Goal: Information Seeking & Learning: Learn about a topic

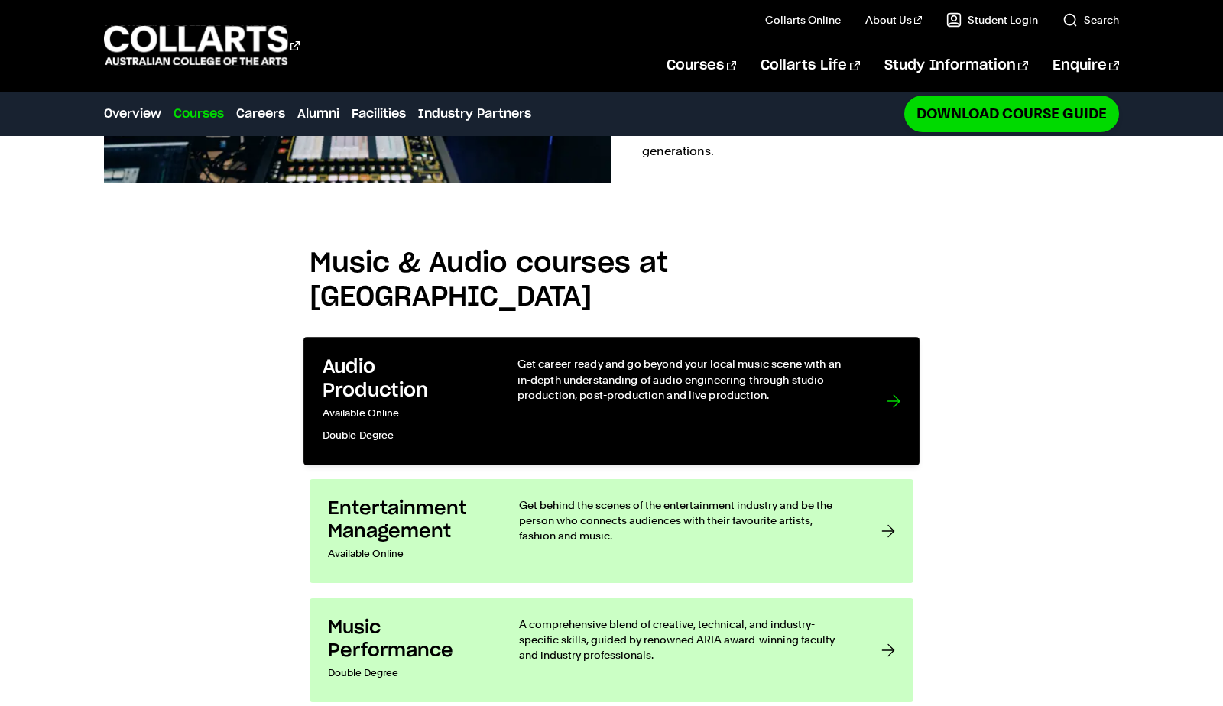
scroll to position [1073, 0]
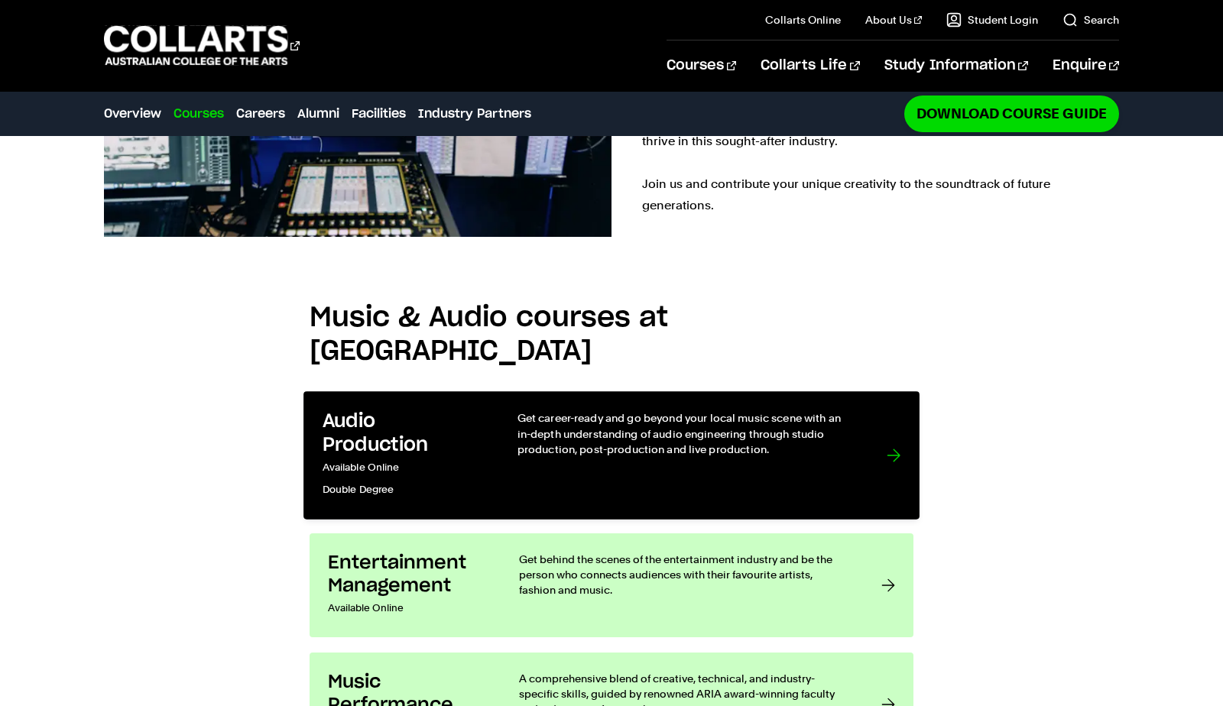
click at [758, 411] on div "Get career-ready and go beyond your local music scene with an in-depth understa…" at bounding box center [687, 456] width 339 height 90
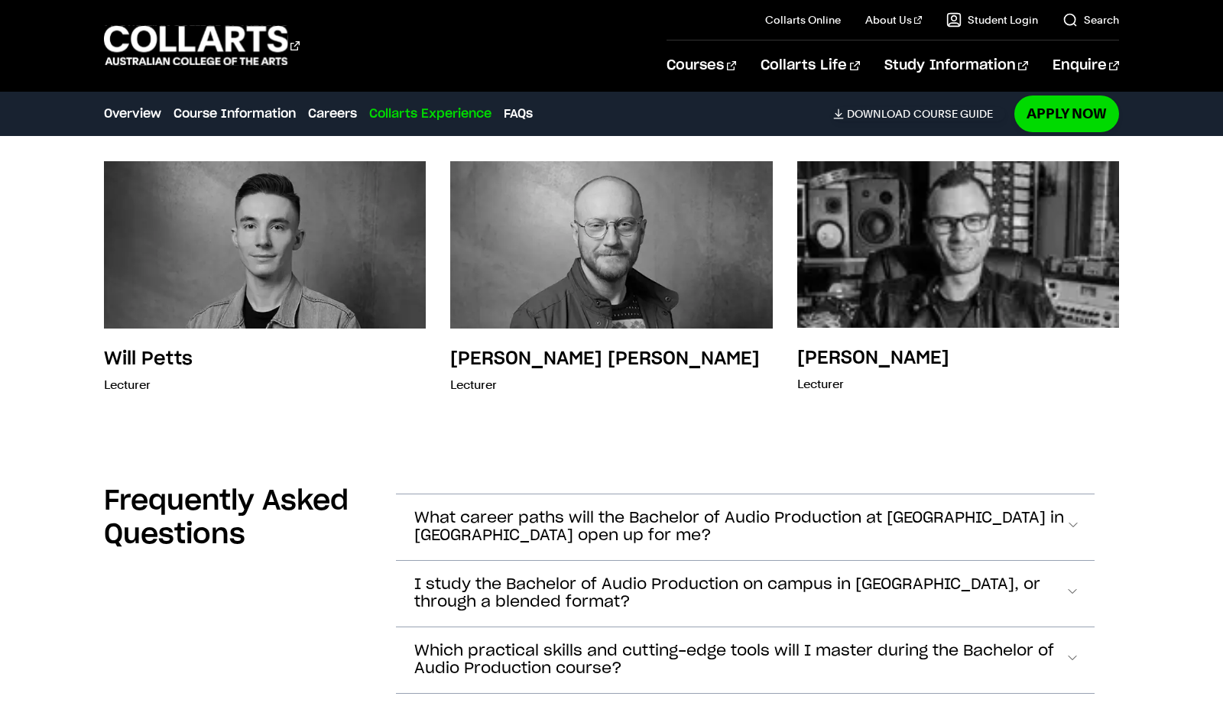
scroll to position [4607, 0]
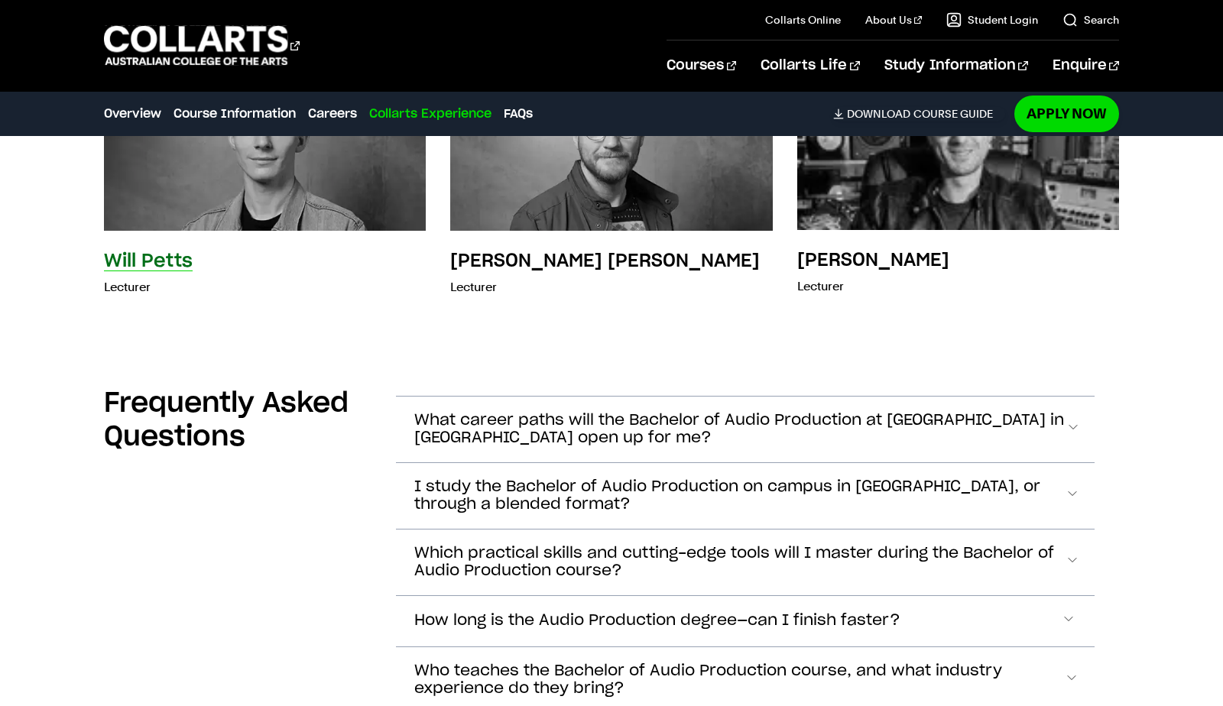
click at [155, 271] on div "[PERSON_NAME] Lecturer" at bounding box center [148, 275] width 89 height 52
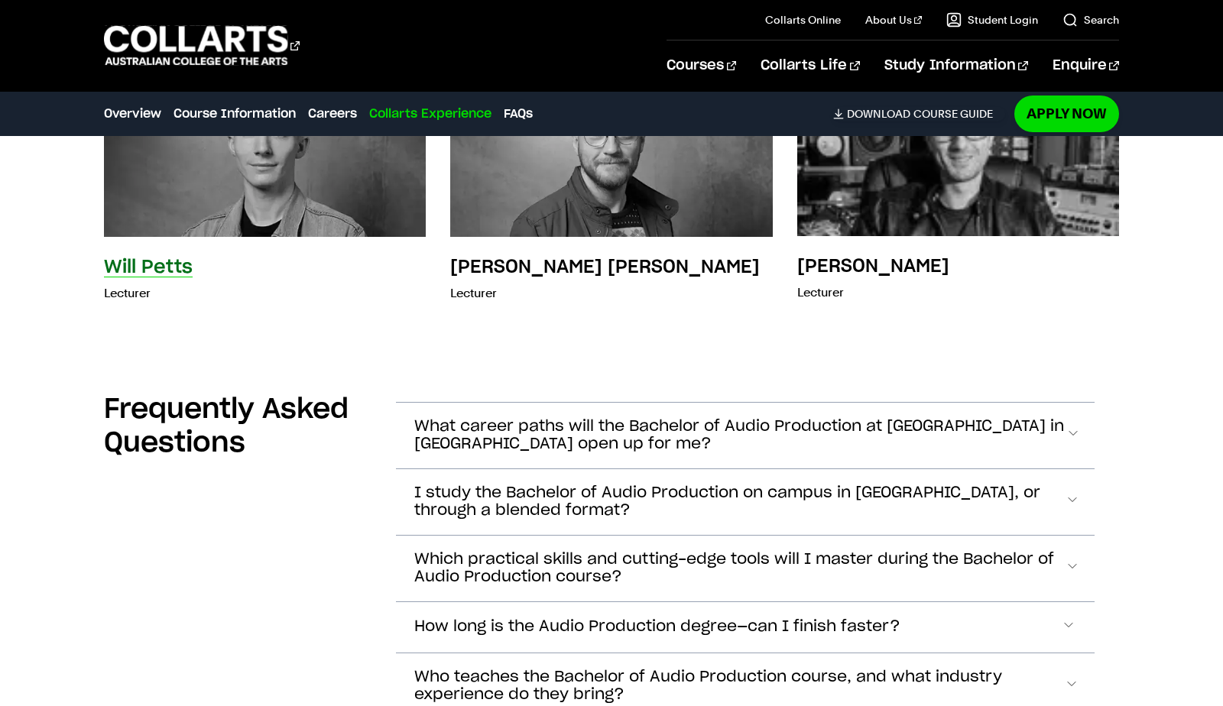
click at [243, 206] on img at bounding box center [265, 153] width 354 height 183
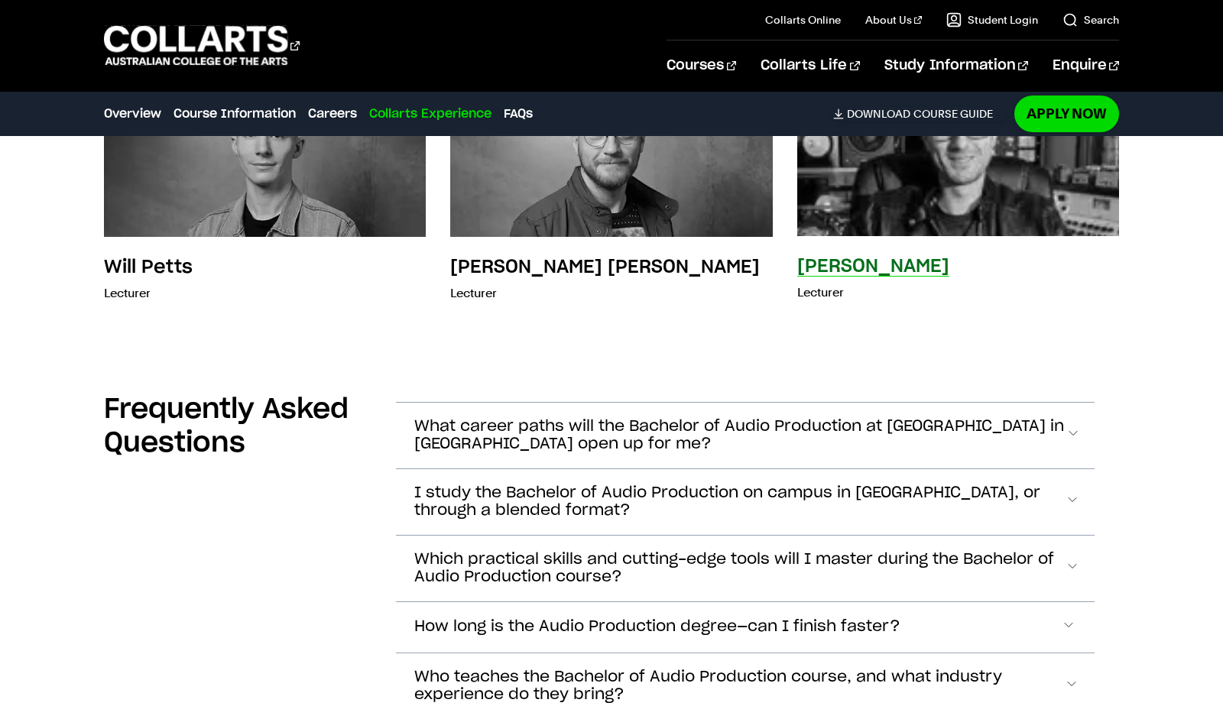
click at [868, 274] on h3 "[PERSON_NAME]" at bounding box center [873, 267] width 152 height 18
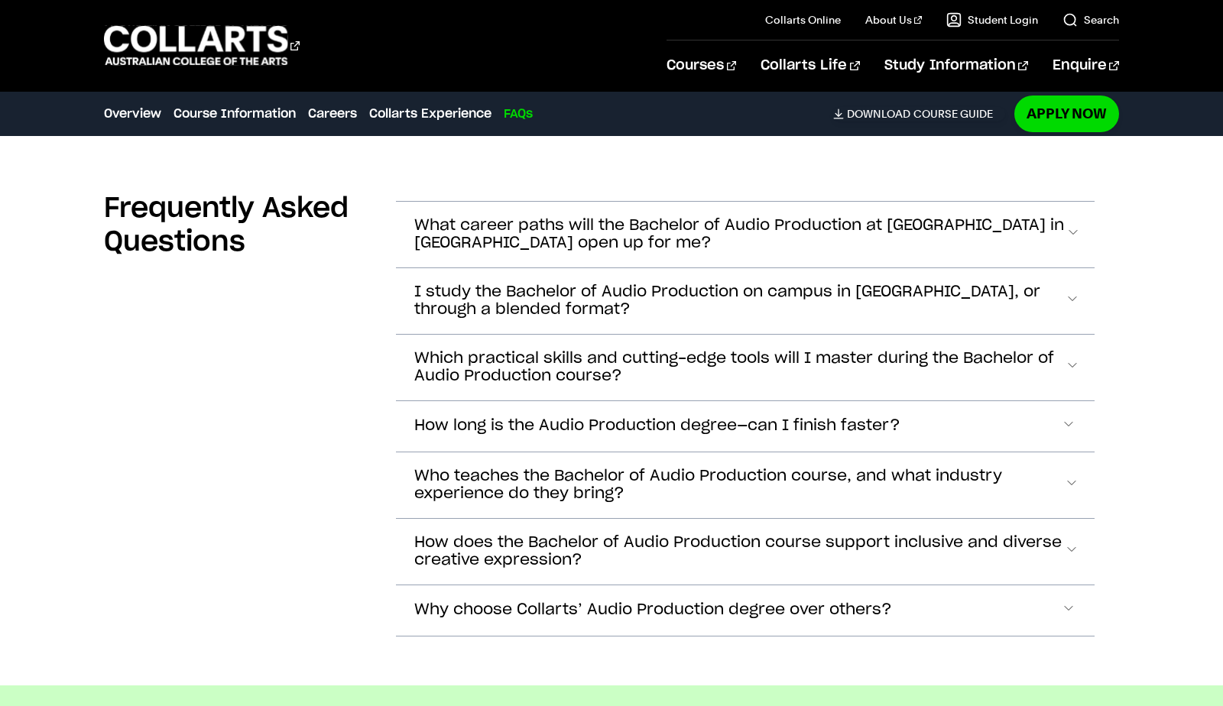
scroll to position [4870, 0]
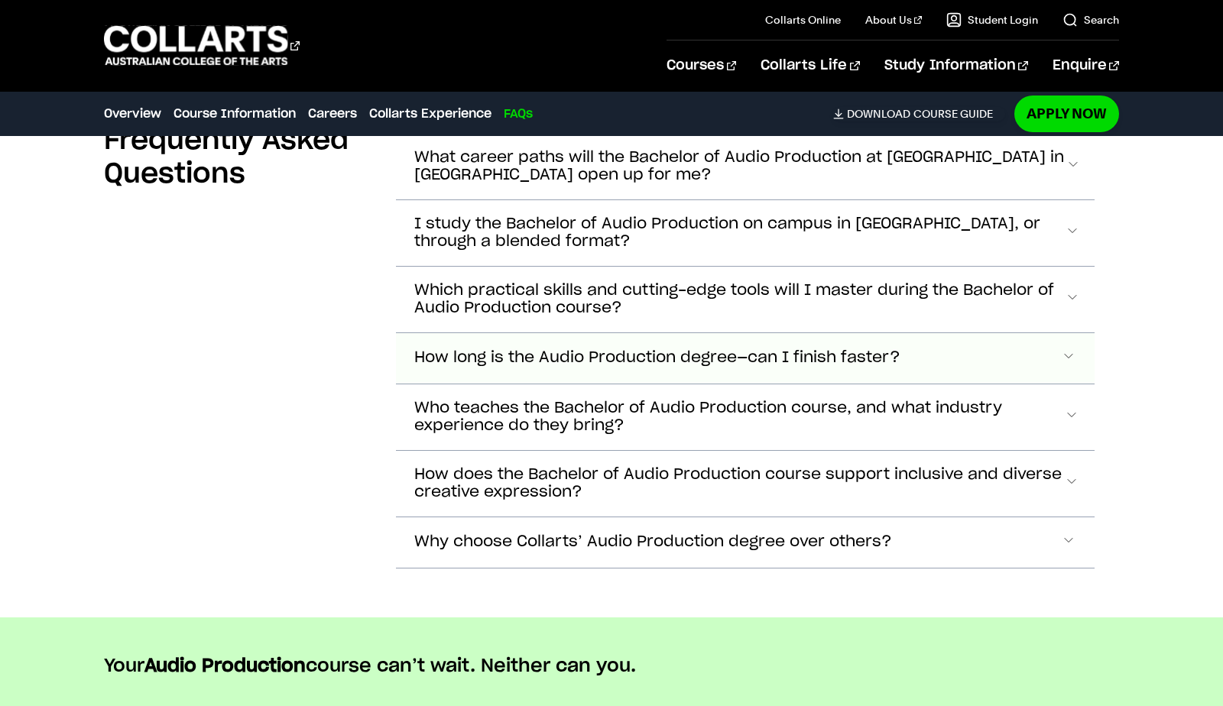
click at [888, 359] on span "How long is the Audio Production degree—can I finish faster?" at bounding box center [657, 358] width 486 height 18
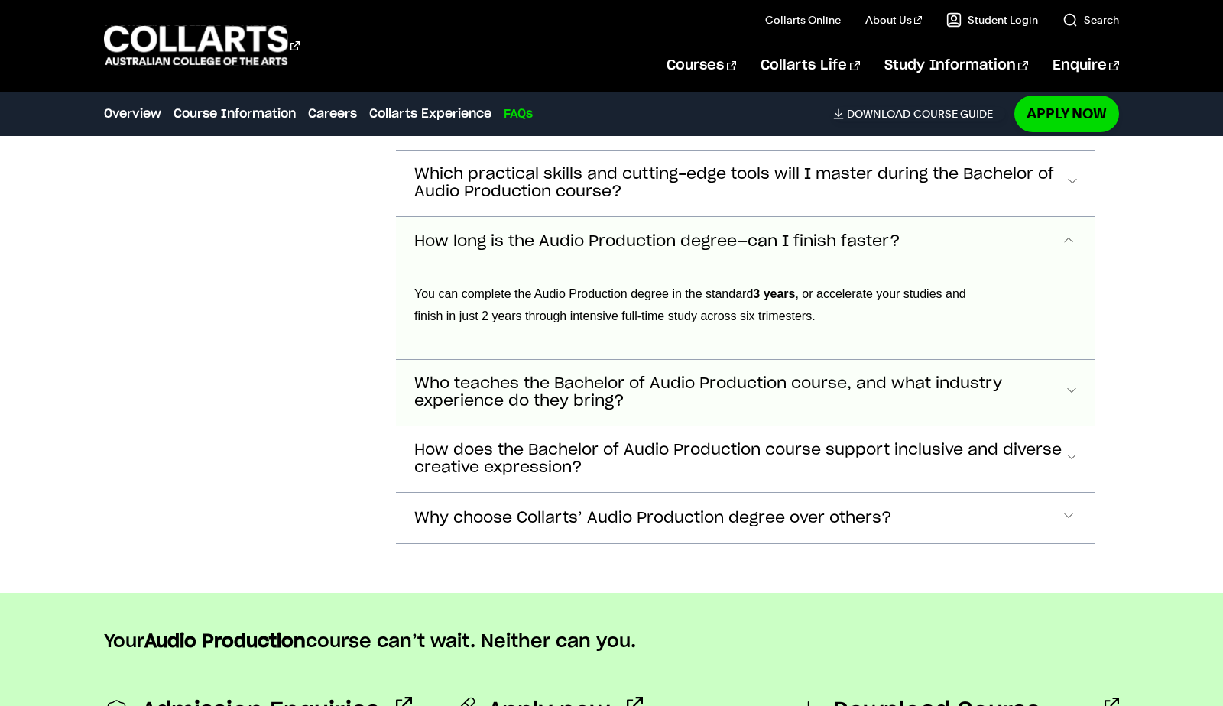
scroll to position [4983, 0]
